Goal: Find specific page/section: Find specific page/section

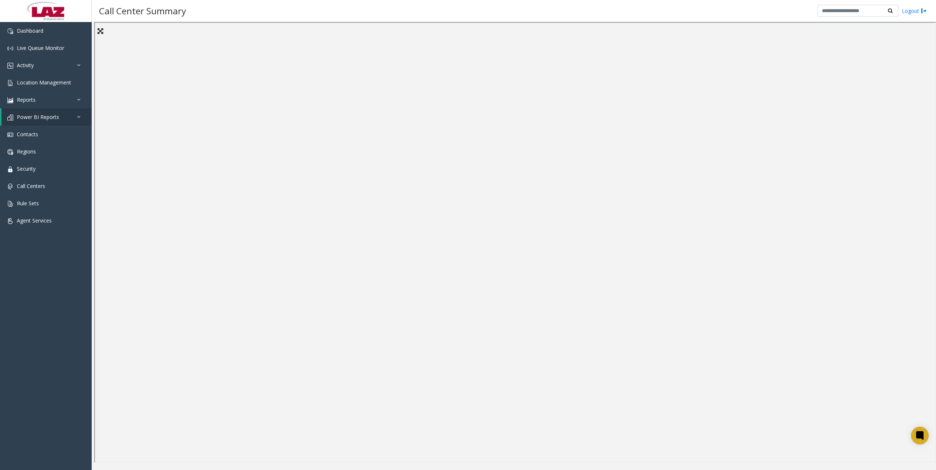
click at [433, 17] on div "Call Center Summary Logout" at bounding box center [514, 11] width 844 height 22
click at [427, 9] on div "Call Center Summary Logout" at bounding box center [514, 11] width 844 height 22
